Goal: Task Accomplishment & Management: Complete application form

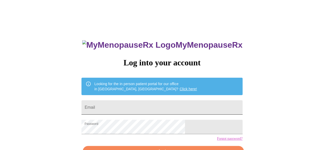
click at [156, 105] on input "Email" at bounding box center [161, 107] width 161 height 14
type input "[EMAIL_ADDRESS][DOMAIN_NAME]"
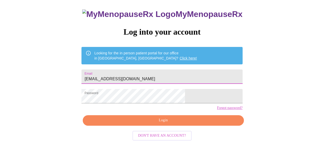
scroll to position [32, 0]
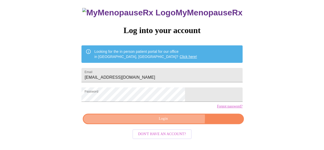
click at [172, 122] on span "Login" at bounding box center [162, 118] width 149 height 6
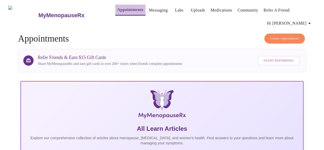
click at [117, 10] on link "Appointments" at bounding box center [130, 9] width 26 height 7
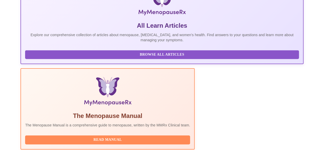
scroll to position [128, 0]
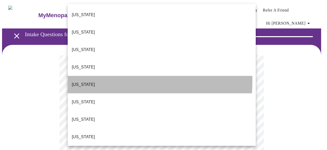
click at [82, 81] on p "California" at bounding box center [83, 84] width 23 height 6
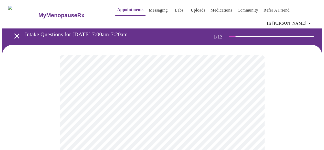
scroll to position [26, 0]
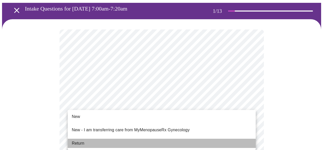
click at [81, 140] on span "Return" at bounding box center [78, 143] width 13 height 6
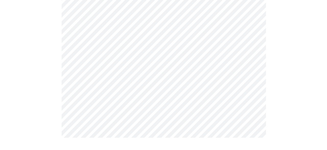
scroll to position [0, 0]
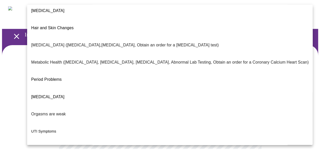
scroll to position [115, 0]
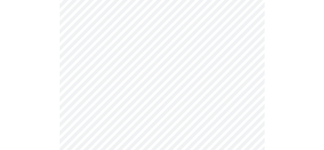
scroll to position [77, 0]
click at [146, 81] on body "MyMenopauseRx Appointments Messaging Labs Uploads Medications Community Refer a…" at bounding box center [163, 80] width 323 height 311
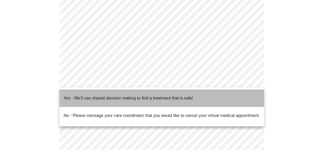
click at [89, 95] on p "Yes - We'll use shared decision making to find a treatment that is safe!" at bounding box center [129, 98] width 130 height 6
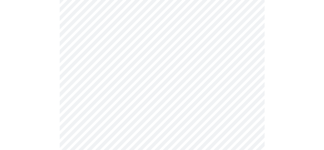
scroll to position [0, 0]
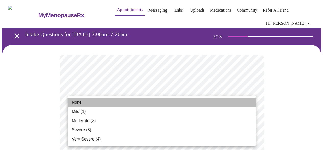
click at [77, 102] on span "None" at bounding box center [77, 102] width 10 height 6
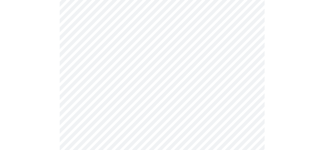
scroll to position [77, 0]
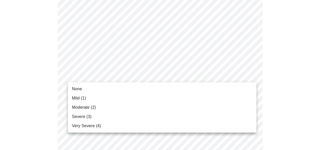
click at [90, 91] on li "None" at bounding box center [162, 88] width 188 height 9
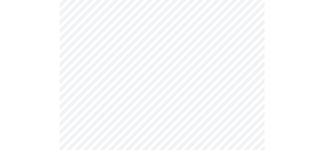
scroll to position [102, 0]
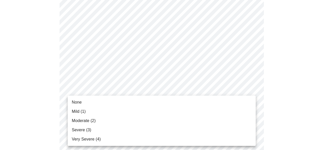
click at [90, 113] on li "Mild (1)" at bounding box center [162, 111] width 188 height 9
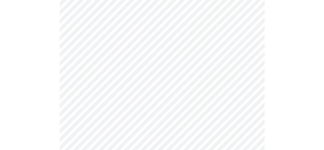
scroll to position [128, 0]
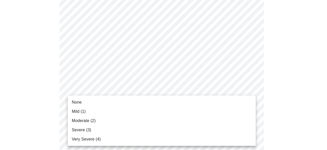
click at [125, 112] on li "Mild (1)" at bounding box center [162, 111] width 188 height 9
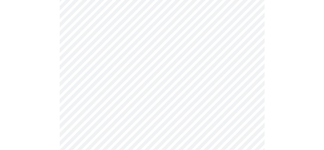
scroll to position [179, 0]
click at [116, 90] on body "MyMenopauseRx Appointments Messaging Labs Uploads Medications Community Refer a…" at bounding box center [163, 152] width 323 height 659
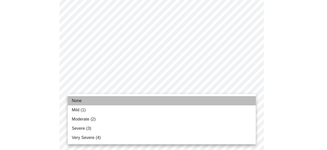
click at [98, 101] on li "None" at bounding box center [162, 100] width 188 height 9
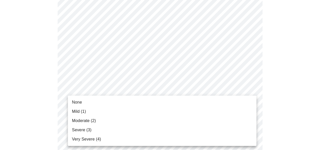
click at [105, 120] on body "MyMenopauseRx Appointments Messaging Labs Uploads Medications Community Refer a…" at bounding box center [161, 149] width 319 height 652
click at [93, 112] on li "Mild (1)" at bounding box center [162, 111] width 188 height 9
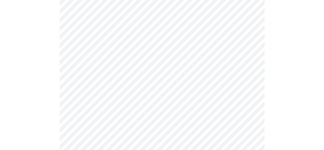
scroll to position [256, 0]
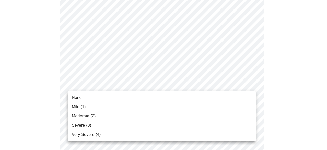
click at [113, 89] on body "MyMenopauseRx Appointments Messaging Labs Uploads Medications Community Refer a…" at bounding box center [163, 68] width 323 height 644
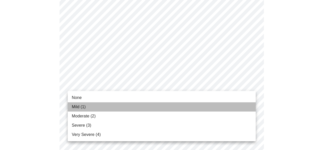
click at [109, 106] on li "Mild (1)" at bounding box center [162, 106] width 188 height 9
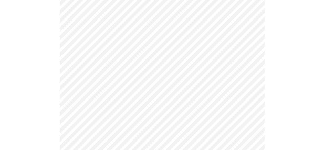
scroll to position [281, 0]
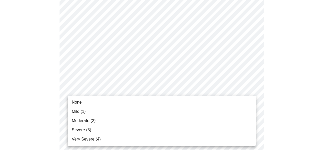
click at [118, 100] on body "MyMenopauseRx Appointments Messaging Labs Uploads Medications Community Refer a…" at bounding box center [163, 39] width 323 height 637
click at [113, 110] on li "Mild (1)" at bounding box center [162, 111] width 188 height 9
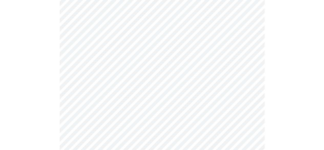
scroll to position [307, 0]
click at [112, 114] on body "MyMenopauseRx Appointments Messaging Labs Uploads Medications Community Refer a…" at bounding box center [161, 10] width 319 height 630
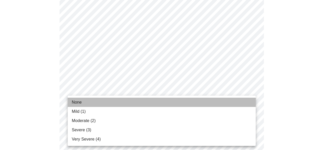
click at [87, 102] on li "None" at bounding box center [162, 101] width 188 height 9
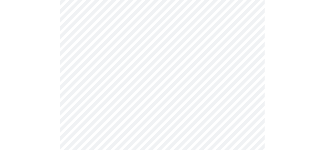
scroll to position [358, 0]
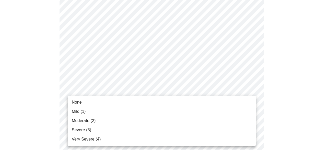
click at [103, 103] on li "None" at bounding box center [162, 101] width 188 height 9
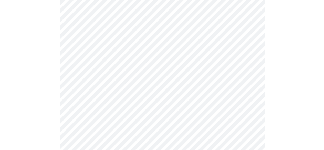
scroll to position [384, 0]
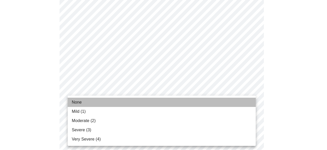
click at [85, 100] on li "None" at bounding box center [162, 101] width 188 height 9
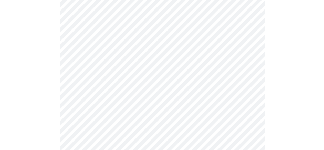
scroll to position [205, 0]
click at [135, 109] on body "MyMenopauseRx Appointments Messaging Labs Uploads Medications Community Refer a…" at bounding box center [163, 52] width 323 height 511
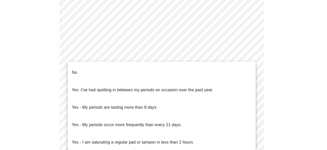
click at [75, 69] on p "No" at bounding box center [74, 72] width 5 height 6
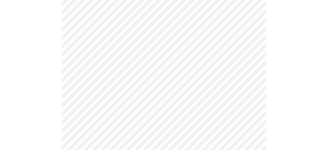
scroll to position [230, 0]
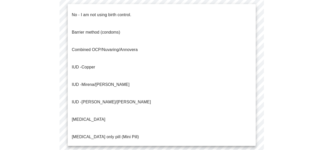
click at [250, 120] on body "MyMenopauseRx Appointments Messaging Labs Uploads Medications Community Refer a…" at bounding box center [163, 26] width 323 height 508
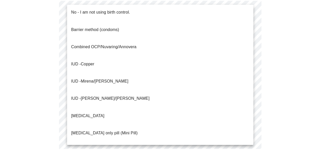
scroll to position [0, 0]
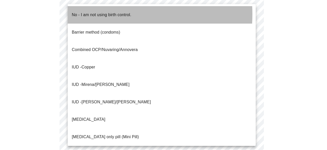
click at [95, 14] on span "No - I am not using birth control." at bounding box center [102, 15] width 60 height 14
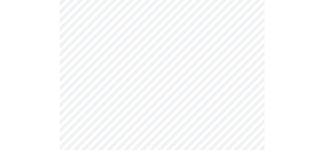
scroll to position [281, 0]
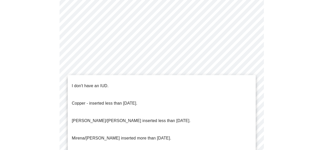
click at [119, 85] on li "I don't have an IUD." at bounding box center [162, 85] width 188 height 17
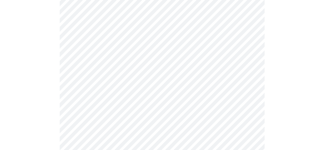
scroll to position [307, 0]
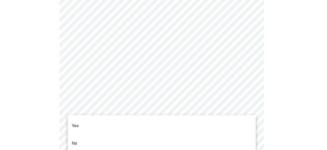
click at [125, 118] on li "Yes" at bounding box center [162, 125] width 188 height 17
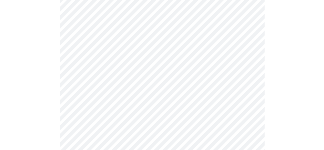
scroll to position [77, 0]
click at [178, 101] on body "MyMenopauseRx Appointments Messaging Labs Uploads Medications Community Refer a…" at bounding box center [163, 117] width 323 height 385
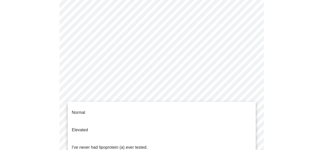
click at [153, 138] on li "I've never had lipoprotein (a) ever tested." at bounding box center [162, 146] width 188 height 17
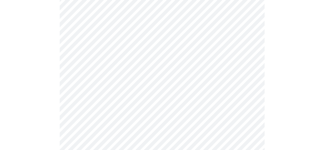
scroll to position [1355, 0]
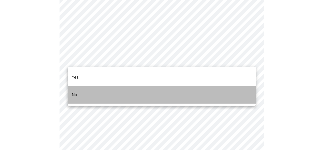
click at [74, 92] on p "No" at bounding box center [74, 95] width 5 height 6
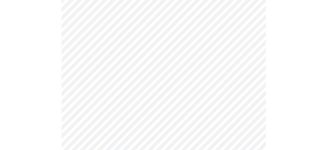
scroll to position [153, 0]
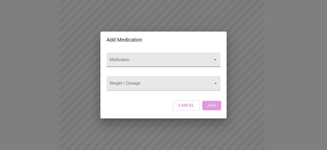
click at [132, 57] on input "Medication" at bounding box center [156, 61] width 95 height 9
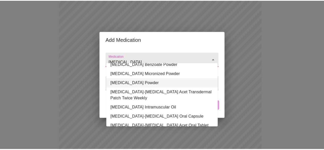
scroll to position [70, 0]
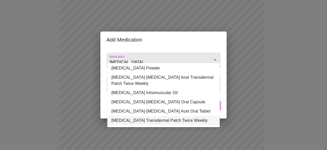
click at [145, 116] on li "Estradiol Transdermal Patch Twice Weekly" at bounding box center [163, 120] width 113 height 9
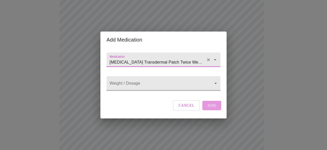
type input "Estradiol Transdermal Patch Twice Weekly"
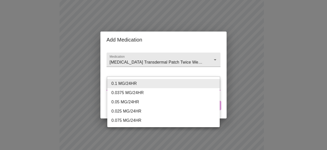
click at [214, 83] on body "MyMenopauseRx Appointments Messaging Labs Uploads Medications Community Refer a…" at bounding box center [163, 69] width 323 height 440
click at [214, 83] on li "0.1 MG/24HR" at bounding box center [163, 83] width 113 height 9
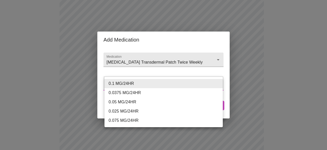
click at [214, 83] on body "MyMenopauseRx Appointments Messaging Labs Uploads Medications Community Refer a…" at bounding box center [163, 69] width 323 height 440
click at [117, 90] on li "0.0375 MG/24HR" at bounding box center [164, 92] width 118 height 9
type input "0.0375 MG/24HR"
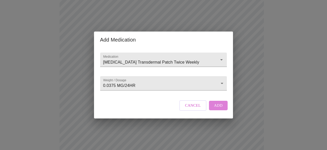
click at [223, 110] on button "Add" at bounding box center [218, 105] width 19 height 9
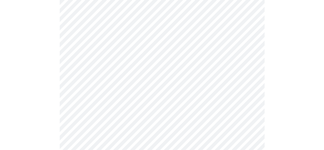
scroll to position [302, 0]
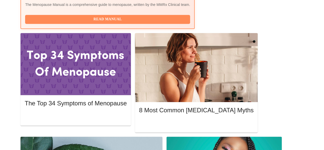
scroll to position [224, 0]
